Goal: Navigation & Orientation: Find specific page/section

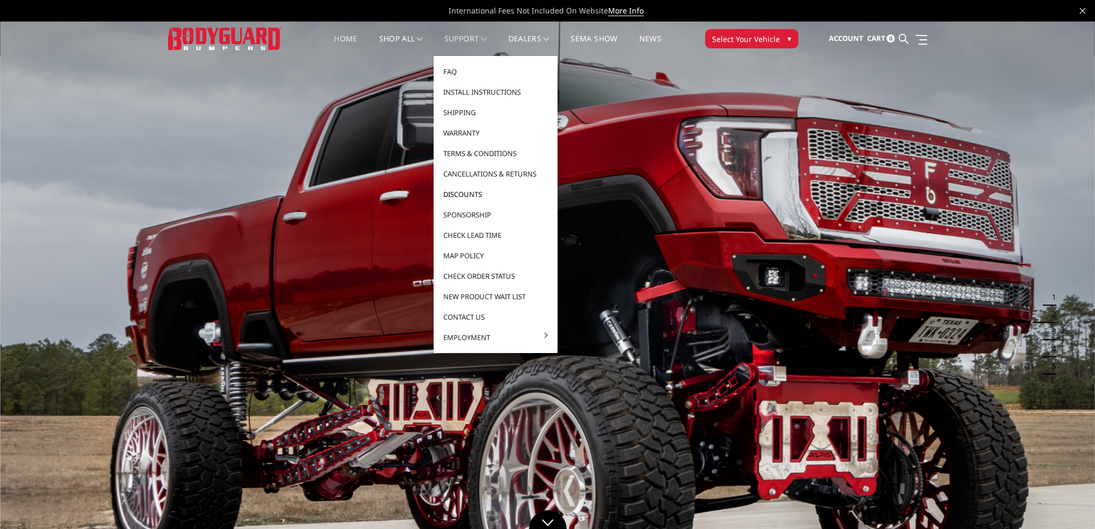
click at [457, 191] on link "Discounts" at bounding box center [495, 194] width 115 height 20
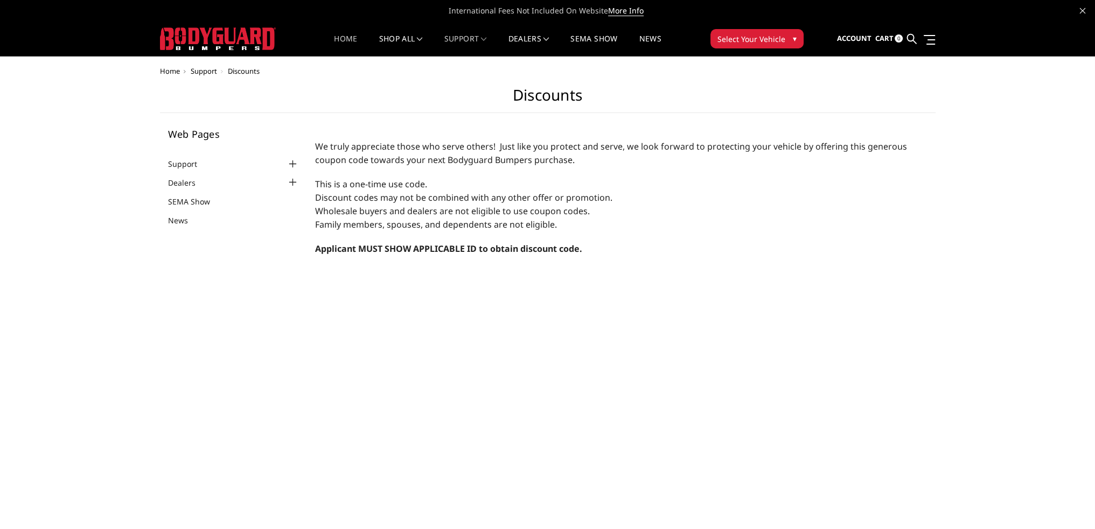
click at [345, 38] on link "Home" at bounding box center [345, 45] width 23 height 21
